Goal: Transaction & Acquisition: Purchase product/service

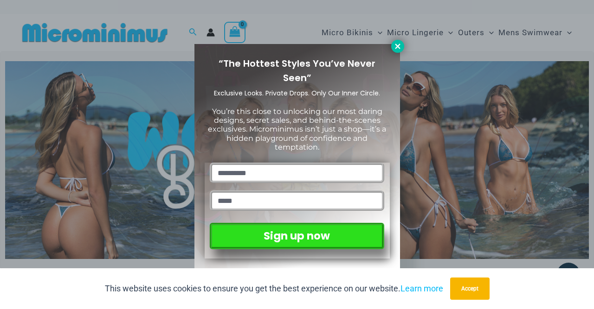
click at [399, 48] on icon at bounding box center [397, 46] width 5 height 5
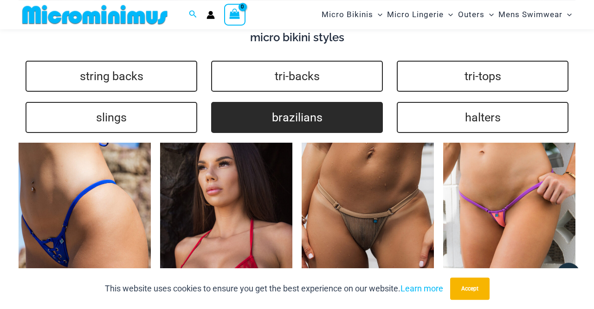
scroll to position [2116, 0]
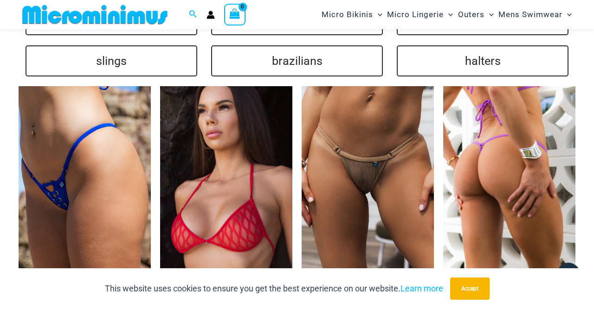
click at [488, 137] on img at bounding box center [509, 185] width 132 height 199
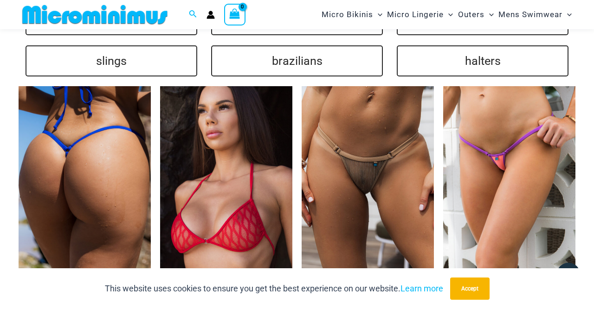
click at [100, 152] on img at bounding box center [85, 185] width 132 height 199
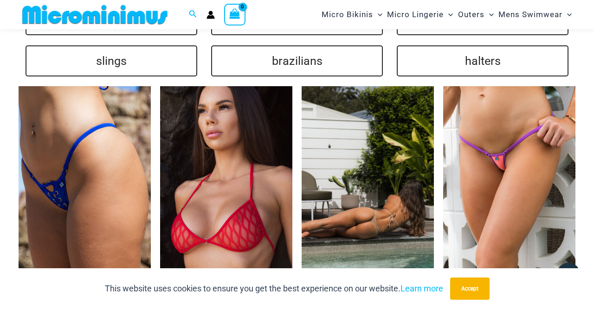
click at [367, 139] on img at bounding box center [368, 185] width 132 height 199
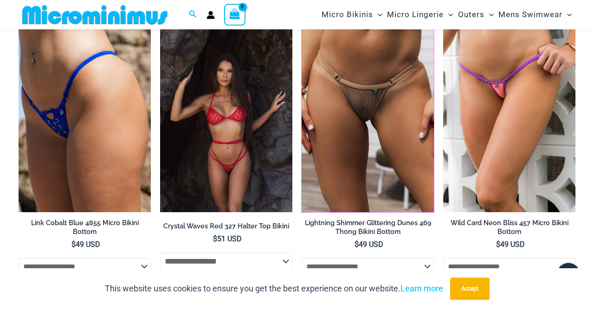
scroll to position [2261, 0]
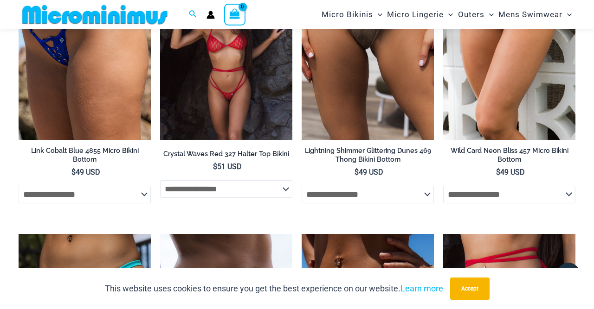
click at [231, 84] on img at bounding box center [226, 41] width 132 height 199
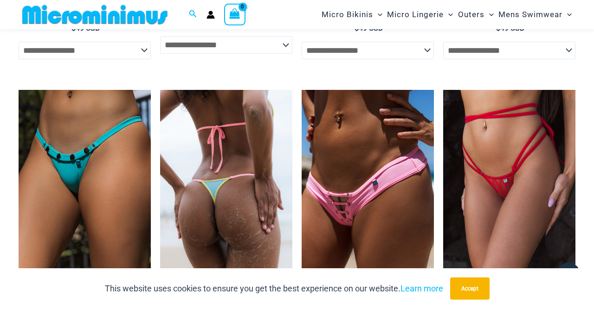
scroll to position [2405, 0]
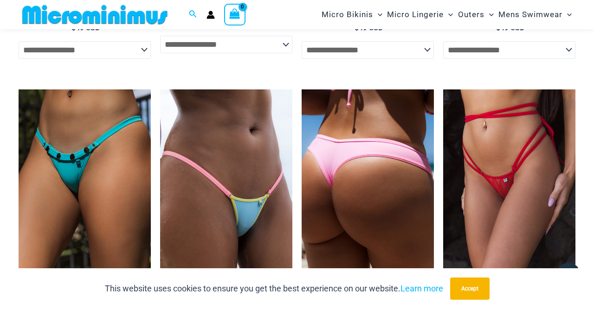
click at [361, 173] on img at bounding box center [368, 189] width 132 height 199
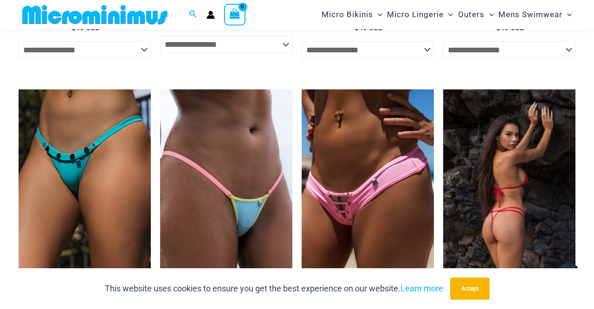
click at [507, 163] on img at bounding box center [509, 189] width 132 height 199
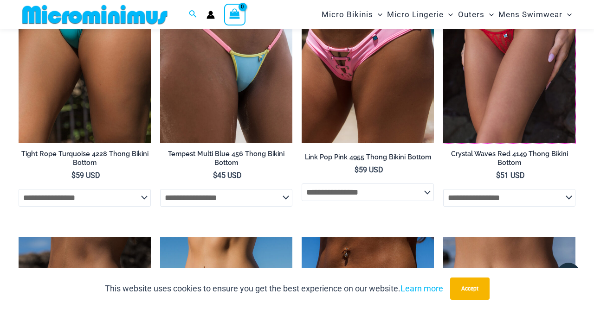
scroll to position [2695, 0]
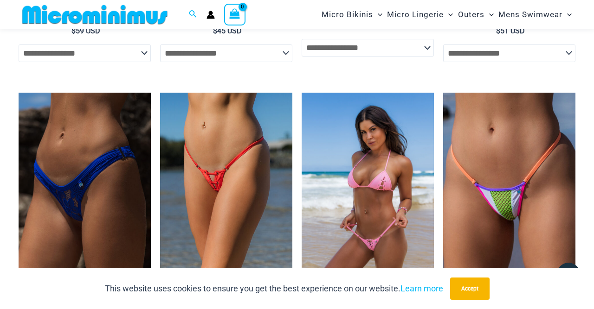
click at [341, 190] on img at bounding box center [368, 192] width 132 height 199
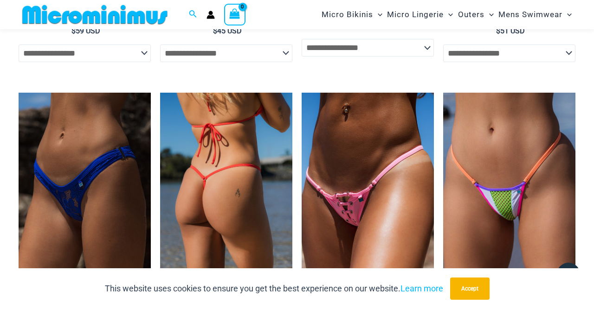
click at [219, 169] on img at bounding box center [226, 192] width 132 height 199
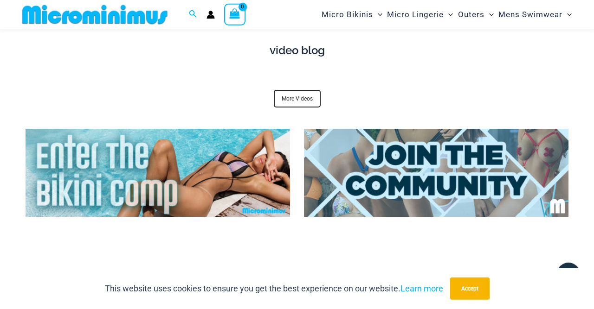
scroll to position [2990, 0]
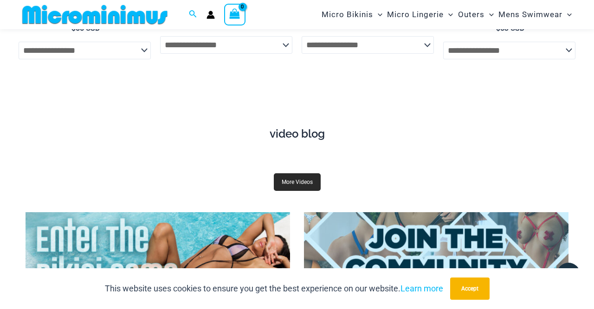
click at [293, 178] on link "More Videos" at bounding box center [297, 183] width 47 height 18
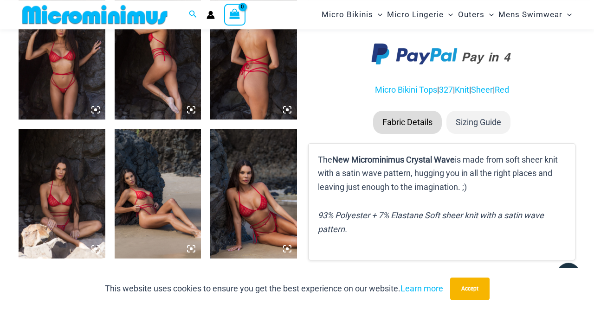
scroll to position [524, 0]
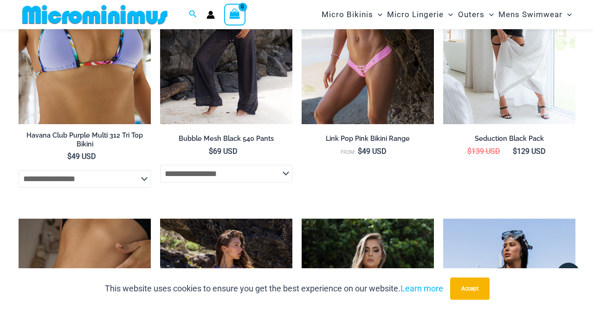
scroll to position [1922, 0]
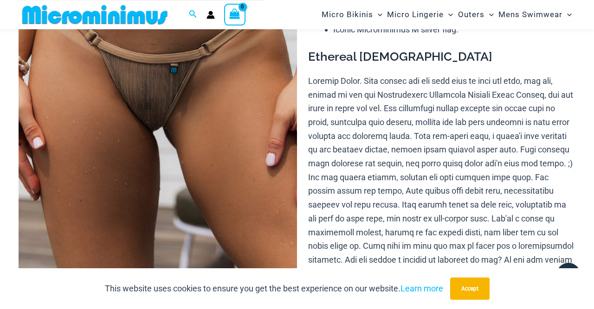
scroll to position [186, 0]
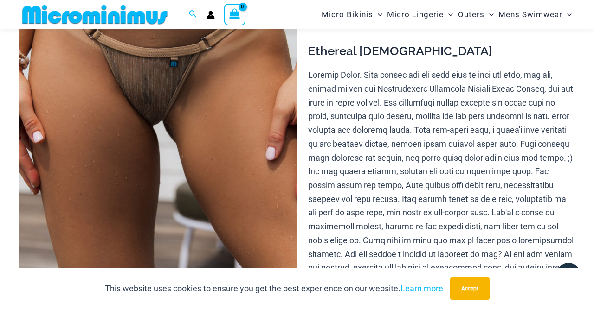
click at [154, 88] on img at bounding box center [158, 107] width 278 height 418
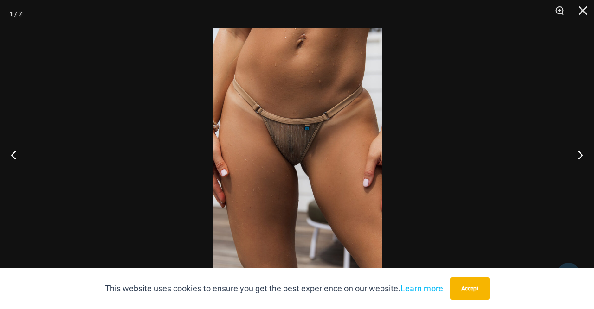
click at [281, 140] on img at bounding box center [296, 155] width 169 height 254
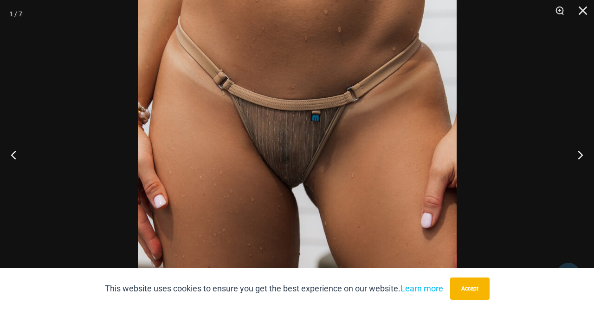
click at [300, 149] on img at bounding box center [297, 168] width 319 height 478
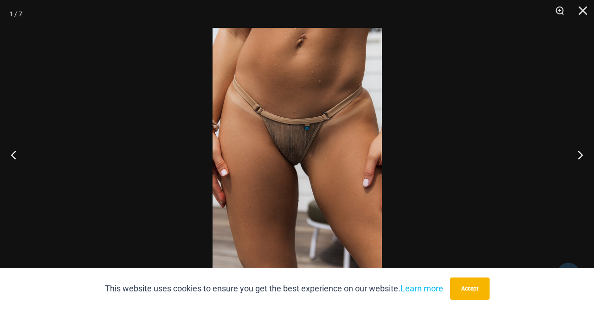
click at [300, 149] on img at bounding box center [296, 155] width 169 height 254
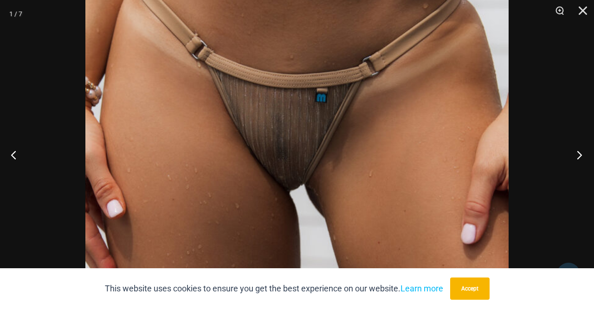
click at [575, 158] on button "Next" at bounding box center [576, 155] width 35 height 46
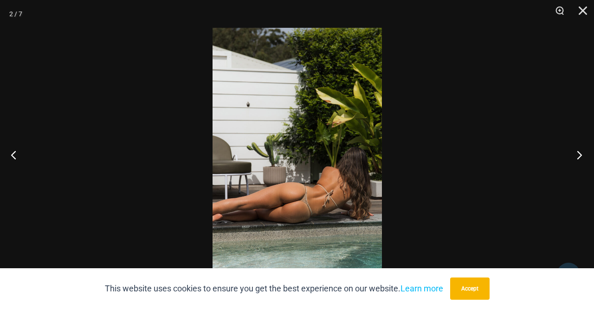
click at [575, 157] on button "Next" at bounding box center [576, 155] width 35 height 46
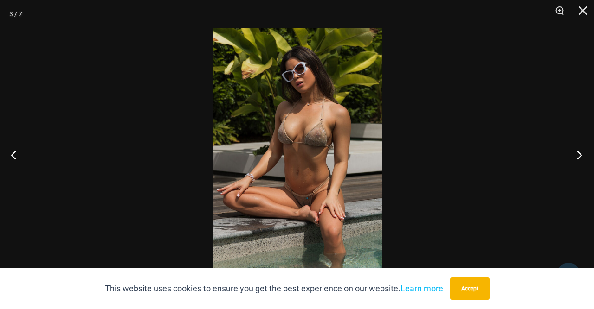
click at [575, 156] on button "Next" at bounding box center [576, 155] width 35 height 46
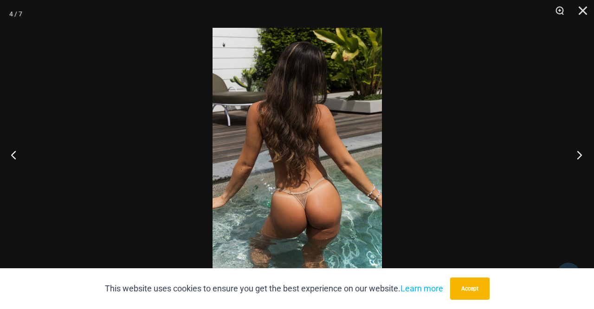
click at [574, 156] on button "Next" at bounding box center [576, 155] width 35 height 46
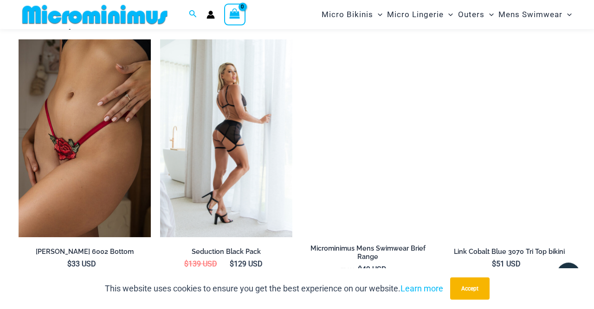
scroll to position [1682, 0]
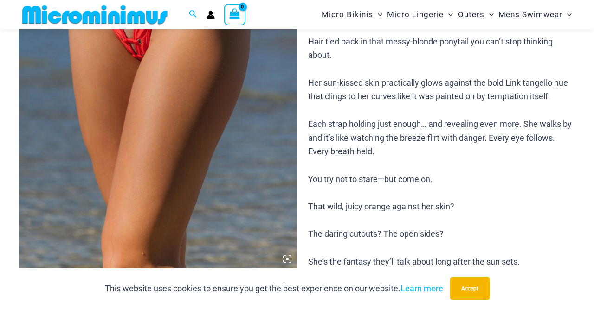
scroll to position [522, 0]
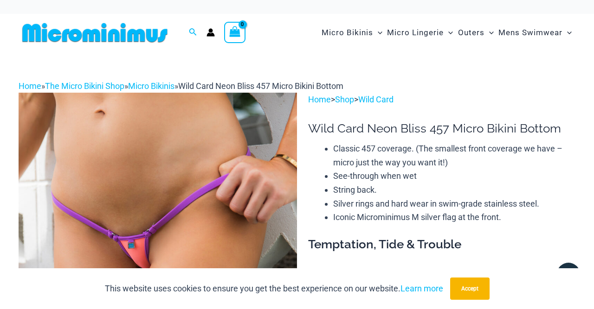
click at [146, 228] on img at bounding box center [158, 302] width 278 height 418
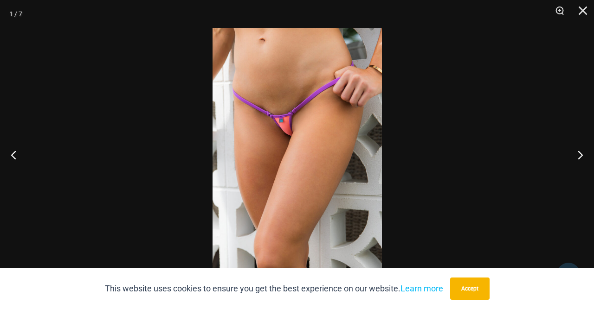
click at [297, 137] on img at bounding box center [296, 155] width 169 height 254
